Goal: Information Seeking & Learning: Learn about a topic

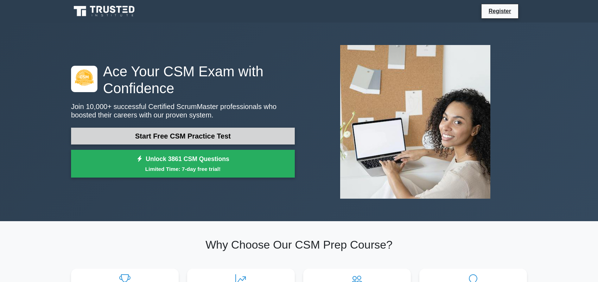
click at [103, 138] on link "Start Free CSM Practice Test" at bounding box center [183, 136] width 224 height 17
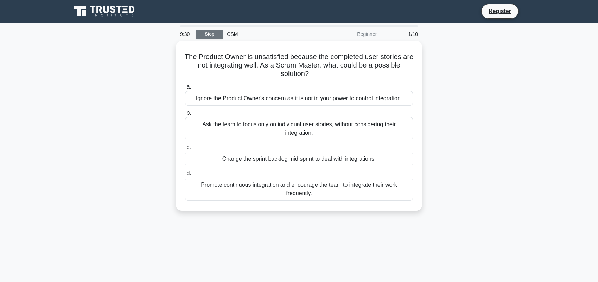
click at [212, 32] on link "Stop" at bounding box center [209, 34] width 26 height 9
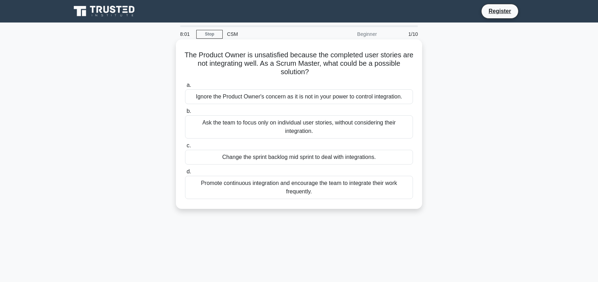
click at [247, 191] on div "Promote continuous integration and encourage the team to integrate their work f…" at bounding box center [299, 187] width 228 height 23
click at [185, 174] on input "d. Promote continuous integration and encourage the team to integrate their wor…" at bounding box center [185, 172] width 0 height 5
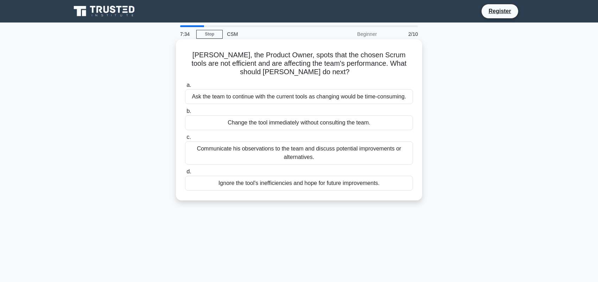
click at [260, 162] on div "Communicate his observations to the team and discuss potential improvements or …" at bounding box center [299, 152] width 228 height 23
click at [185, 140] on input "c. Communicate his observations to the team and discuss potential improvements …" at bounding box center [185, 137] width 0 height 5
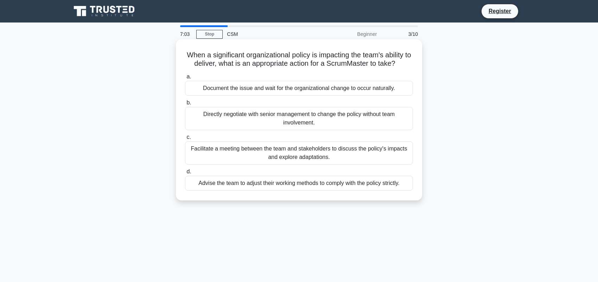
click at [263, 154] on div "Facilitate a meeting between the team and stakeholders to discuss the policy's …" at bounding box center [299, 152] width 228 height 23
click at [185, 140] on input "c. Facilitate a meeting between the team and stakeholders to discuss the policy…" at bounding box center [185, 137] width 0 height 5
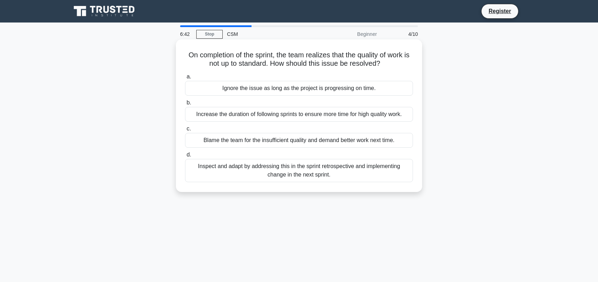
click at [317, 176] on div "Inspect and adapt by addressing this in the sprint retrospective and implementi…" at bounding box center [299, 170] width 228 height 23
click at [185, 157] on input "d. Inspect and adapt by addressing this in the sprint retrospective and impleme…" at bounding box center [185, 155] width 0 height 5
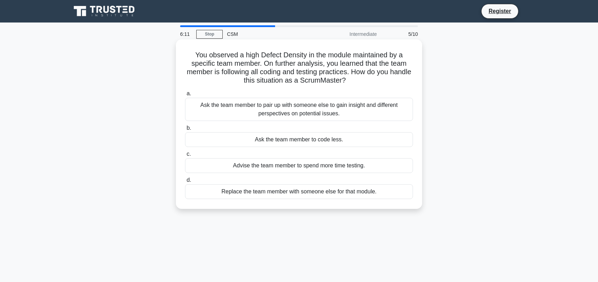
click at [316, 108] on div "Ask the team member to pair up with someone else to gain insight and different …" at bounding box center [299, 109] width 228 height 23
click at [185, 96] on input "a. Ask the team member to pair up with someone else to gain insight and differe…" at bounding box center [185, 93] width 0 height 5
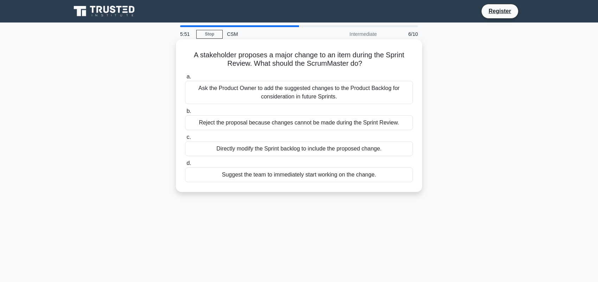
click at [283, 90] on div "Ask the Product Owner to add the suggested changes to the Product Backlog for c…" at bounding box center [299, 92] width 228 height 23
click at [185, 79] on input "a. Ask the Product Owner to add the suggested changes to the Product Backlog fo…" at bounding box center [185, 77] width 0 height 5
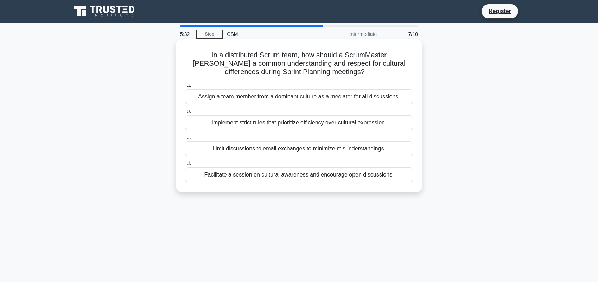
click at [291, 176] on div "Facilitate a session on cultural awareness and encourage open discussions." at bounding box center [299, 174] width 228 height 15
click at [185, 166] on input "d. Facilitate a session on cultural awareness and encourage open discussions." at bounding box center [185, 163] width 0 height 5
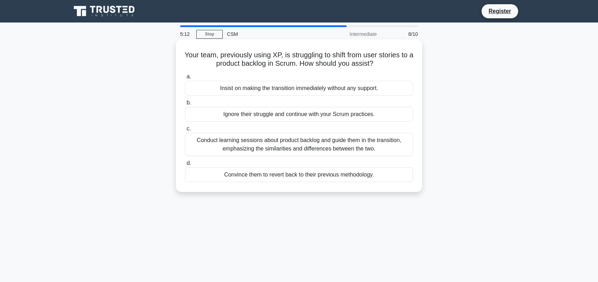
click at [282, 150] on div "Conduct learning sessions about product backlog and guide them in the transitio…" at bounding box center [299, 144] width 228 height 23
click at [185, 131] on input "c. Conduct learning sessions about product backlog and guide them in the transi…" at bounding box center [185, 129] width 0 height 5
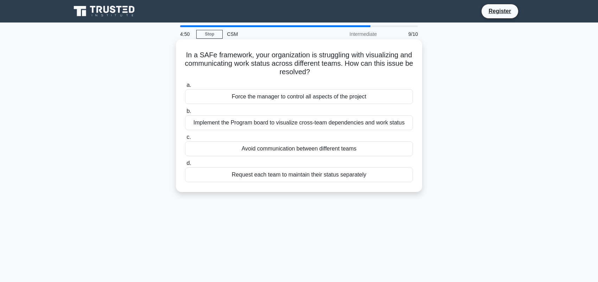
click at [300, 125] on div "Implement the Program board to visualize cross-team dependencies and work status" at bounding box center [299, 122] width 228 height 15
click at [185, 114] on input "b. Implement the Program board to visualize cross-team dependencies and work st…" at bounding box center [185, 111] width 0 height 5
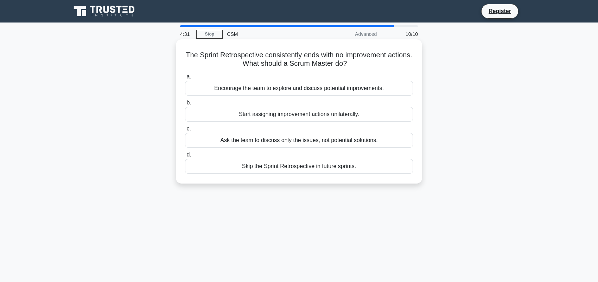
click at [389, 91] on div "Encourage the team to explore and discuss potential improvements." at bounding box center [299, 88] width 228 height 15
click at [185, 79] on input "a. Encourage the team to explore and discuss potential improvements." at bounding box center [185, 77] width 0 height 5
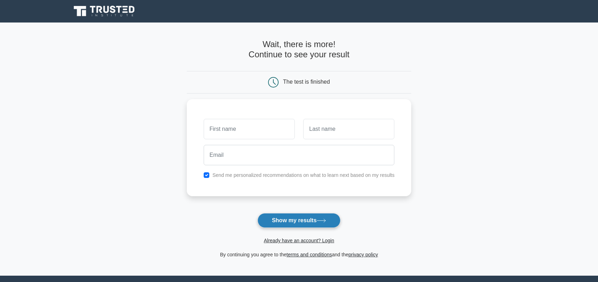
click at [283, 227] on button "Show my results" at bounding box center [298, 220] width 83 height 15
type input "vdi"
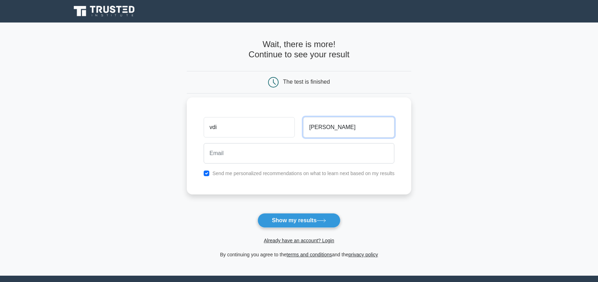
type input "[PERSON_NAME]"
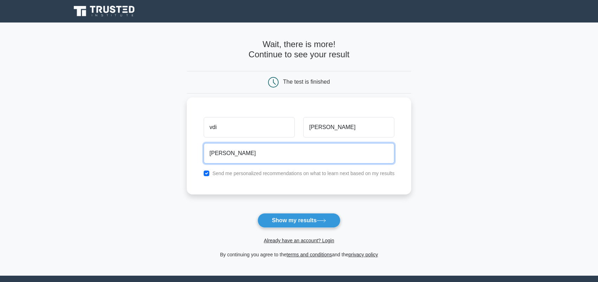
type input "vidhi208@gmail.com"
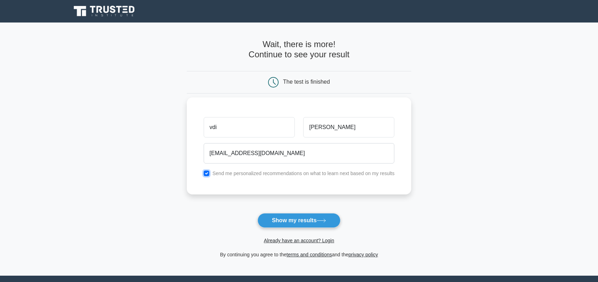
click at [207, 174] on input "checkbox" at bounding box center [207, 174] width 6 height 6
checkbox input "false"
click at [269, 224] on button "Show my results" at bounding box center [298, 220] width 83 height 15
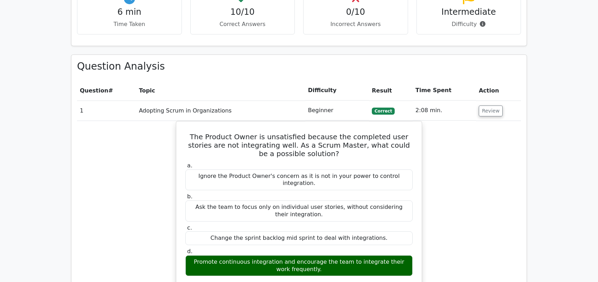
scroll to position [528, 0]
